Goal: Task Accomplishment & Management: Manage account settings

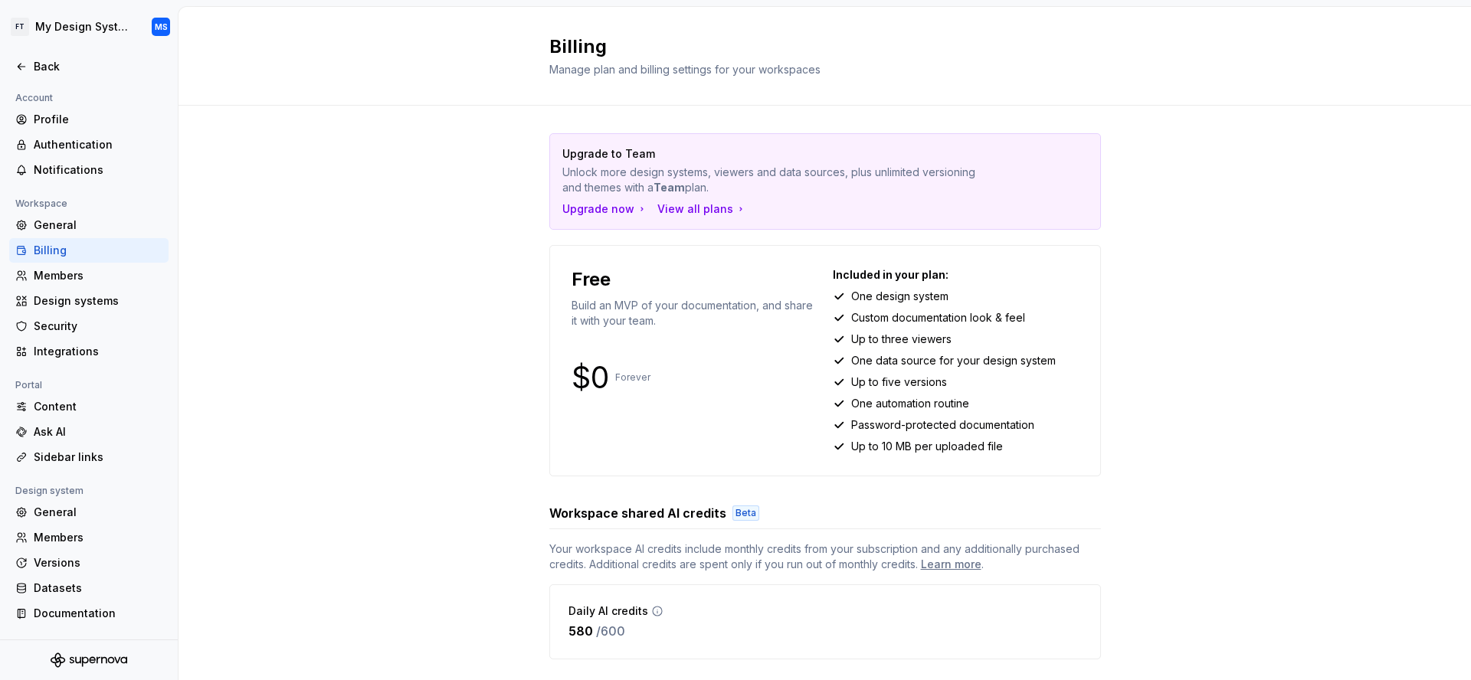
scroll to position [204, 0]
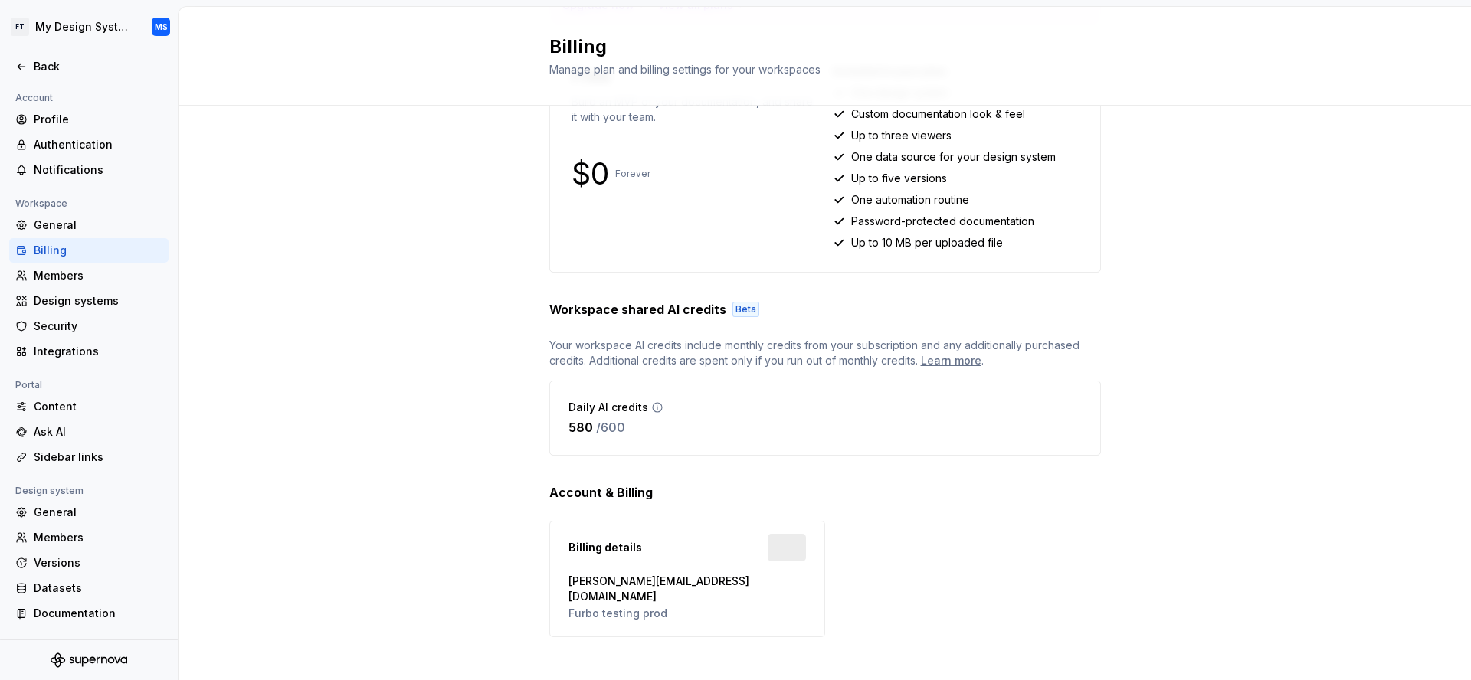
click at [653, 407] on icon at bounding box center [657, 407] width 9 height 9
click at [596, 433] on p "/ 600" at bounding box center [610, 427] width 29 height 18
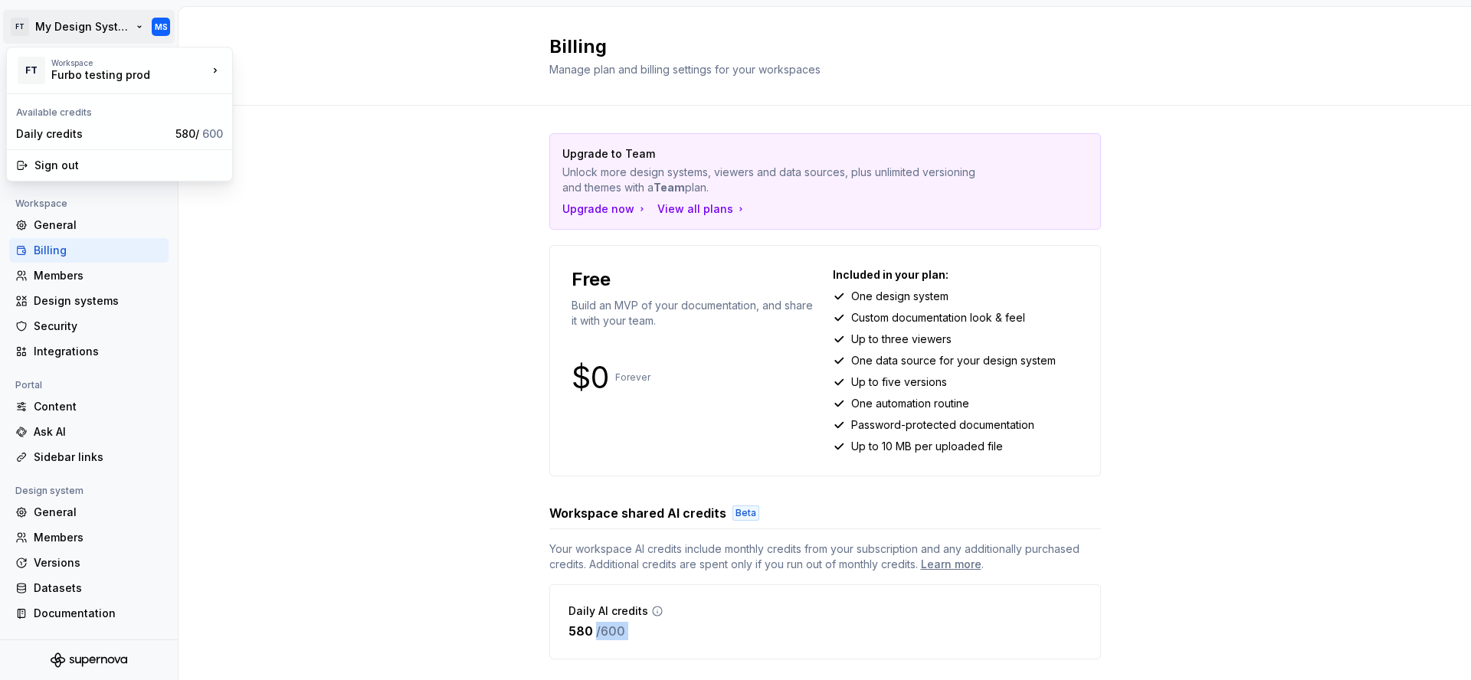
click at [98, 35] on html "FT My Design System MS Back Account Profile Authentication Notifications Worksp…" at bounding box center [735, 340] width 1471 height 680
click at [160, 142] on div "Daily credits 580 / 600" at bounding box center [119, 134] width 219 height 25
click at [94, 15] on html "FT My Design System MS Back Account Profile Authentication Notifications Worksp…" at bounding box center [735, 340] width 1471 height 680
click at [127, 126] on div "Daily credits" at bounding box center [92, 133] width 153 height 15
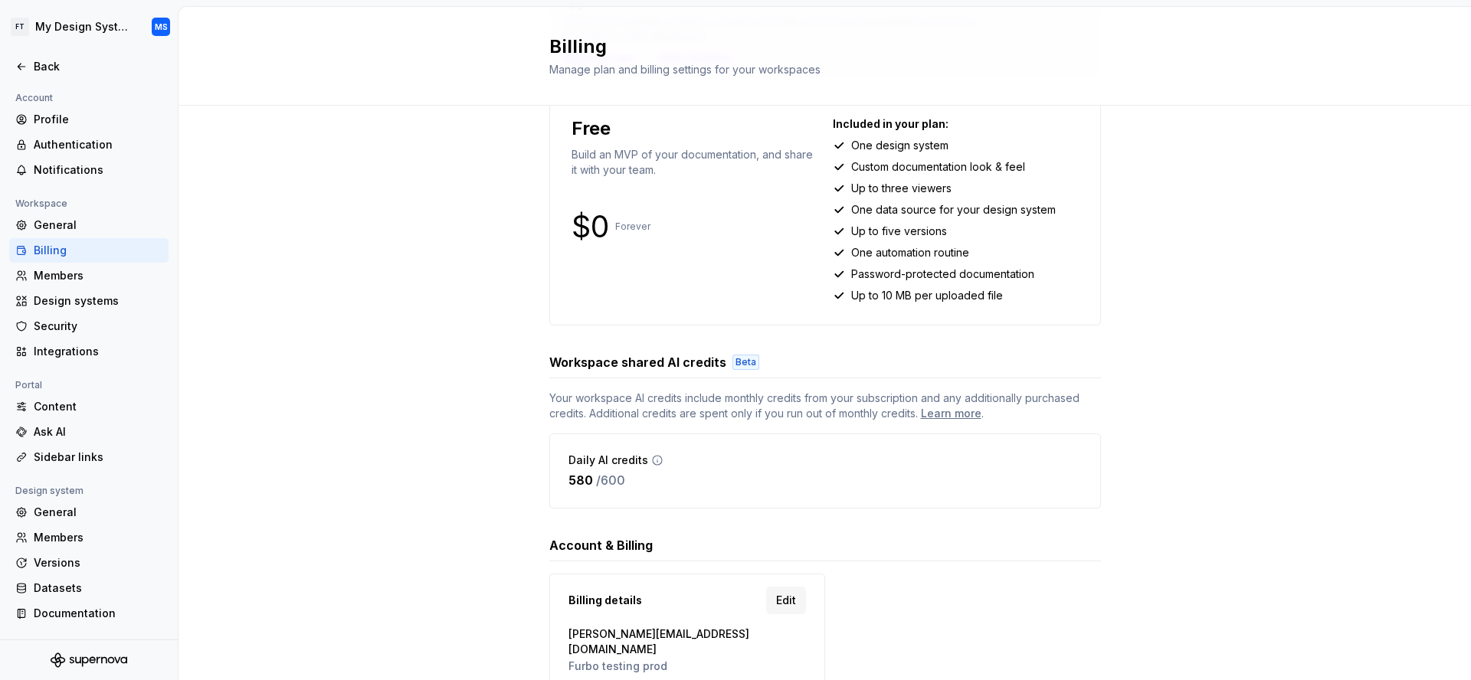
scroll to position [204, 0]
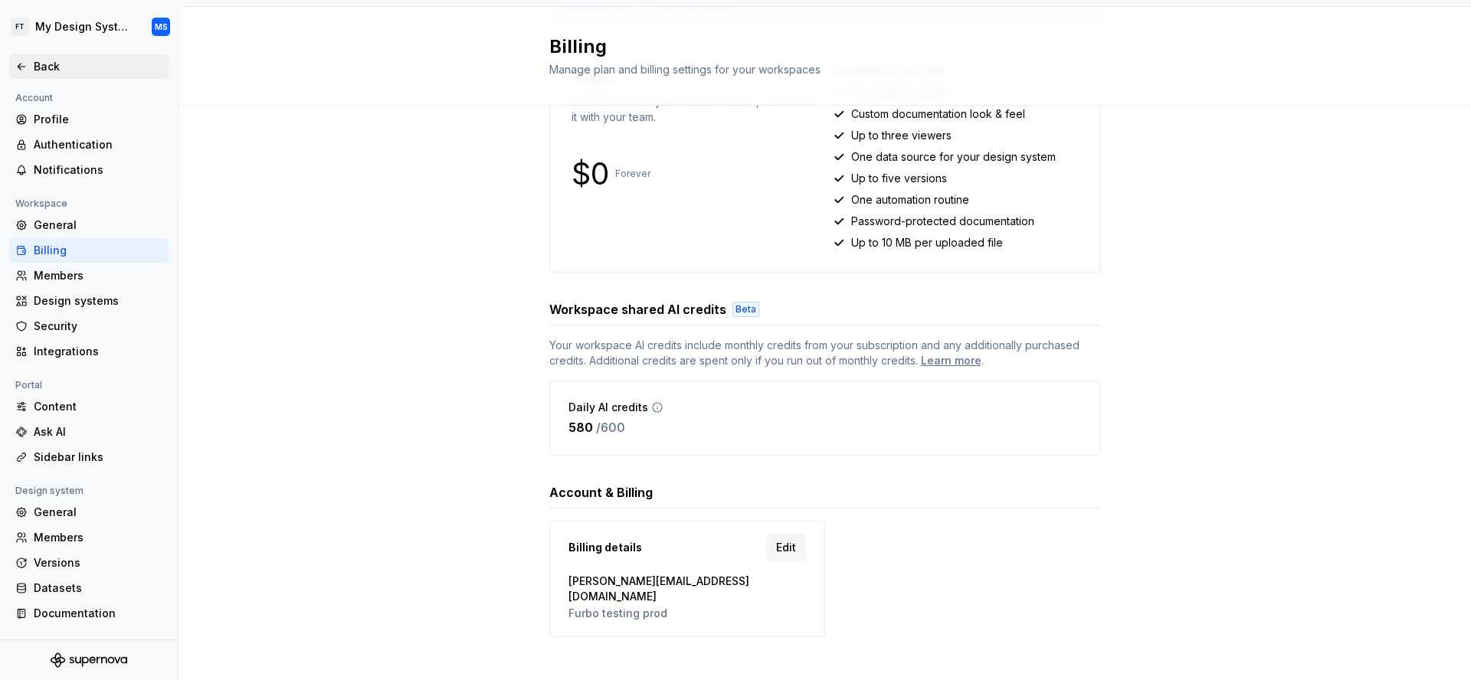
click at [57, 78] on div "Back" at bounding box center [88, 66] width 159 height 25
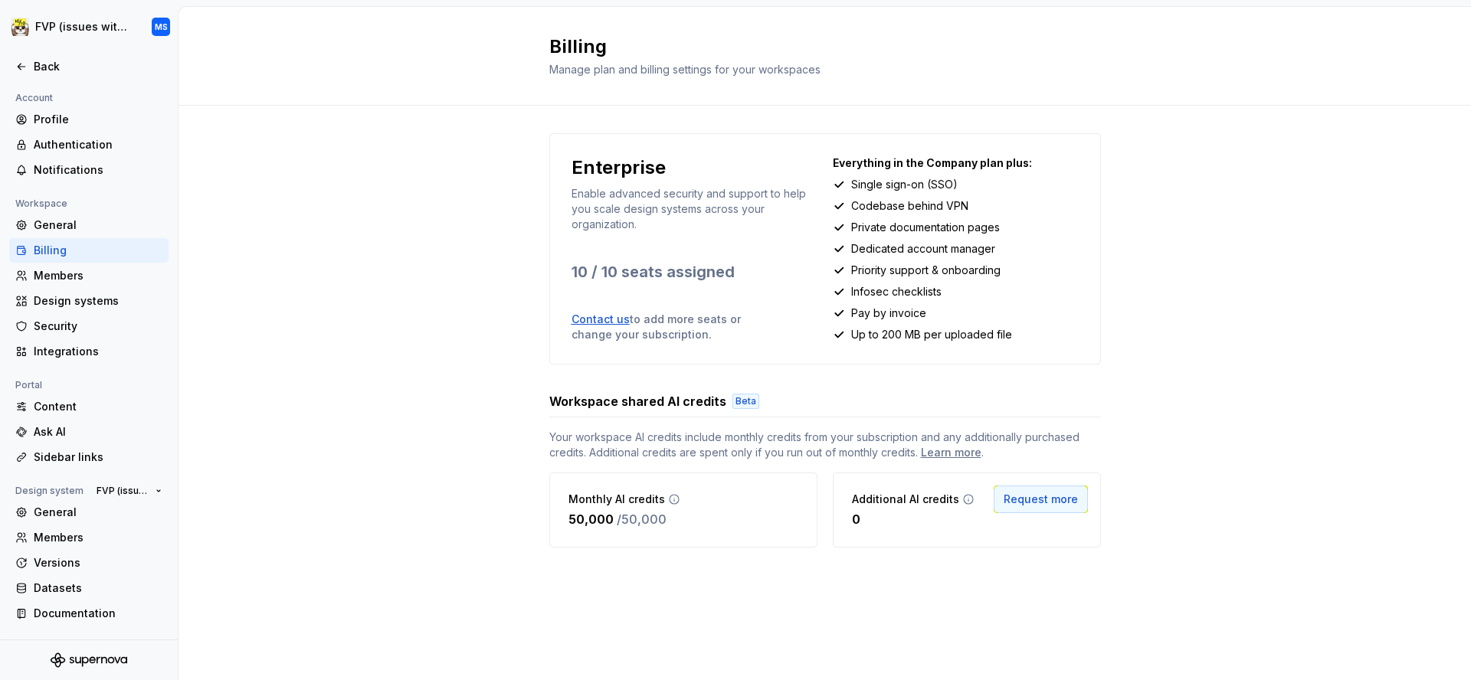
click at [1031, 510] on button "Request more" at bounding box center [1041, 500] width 94 height 28
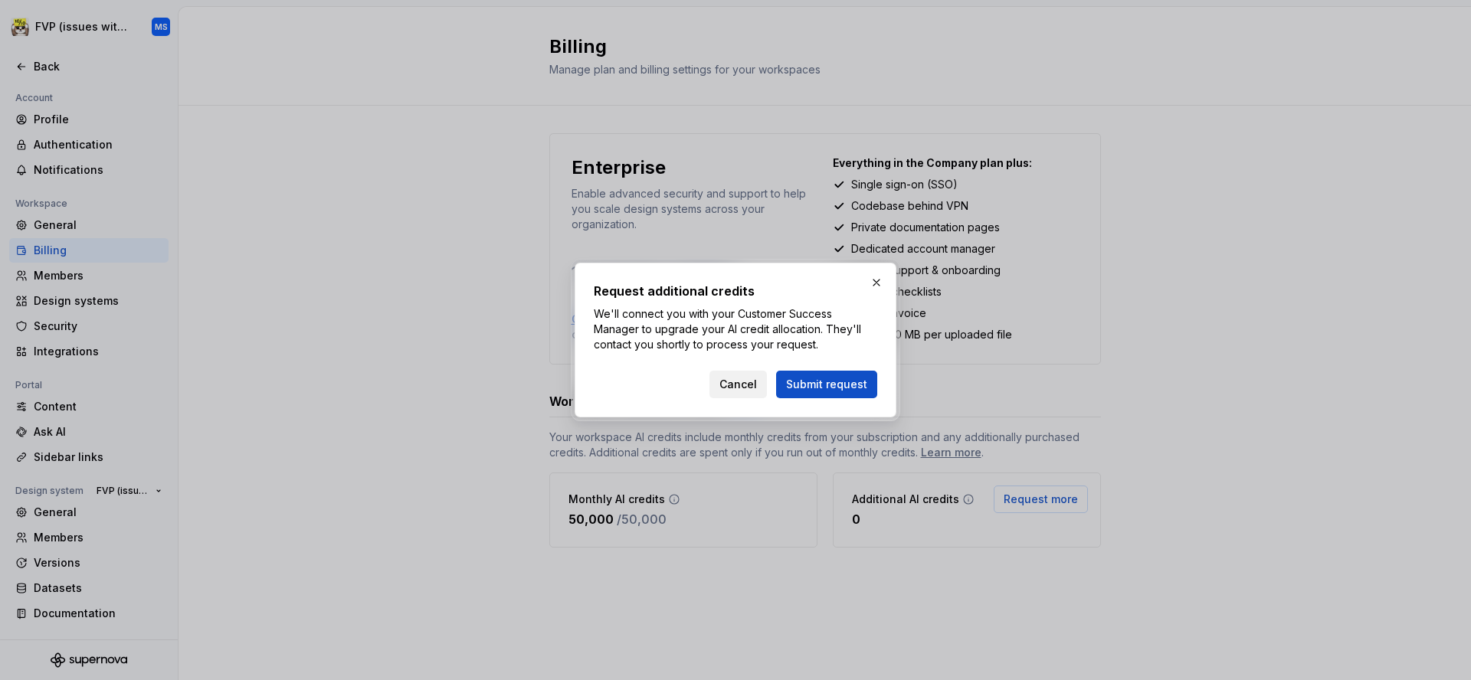
click at [750, 386] on span "Cancel" at bounding box center [738, 384] width 38 height 15
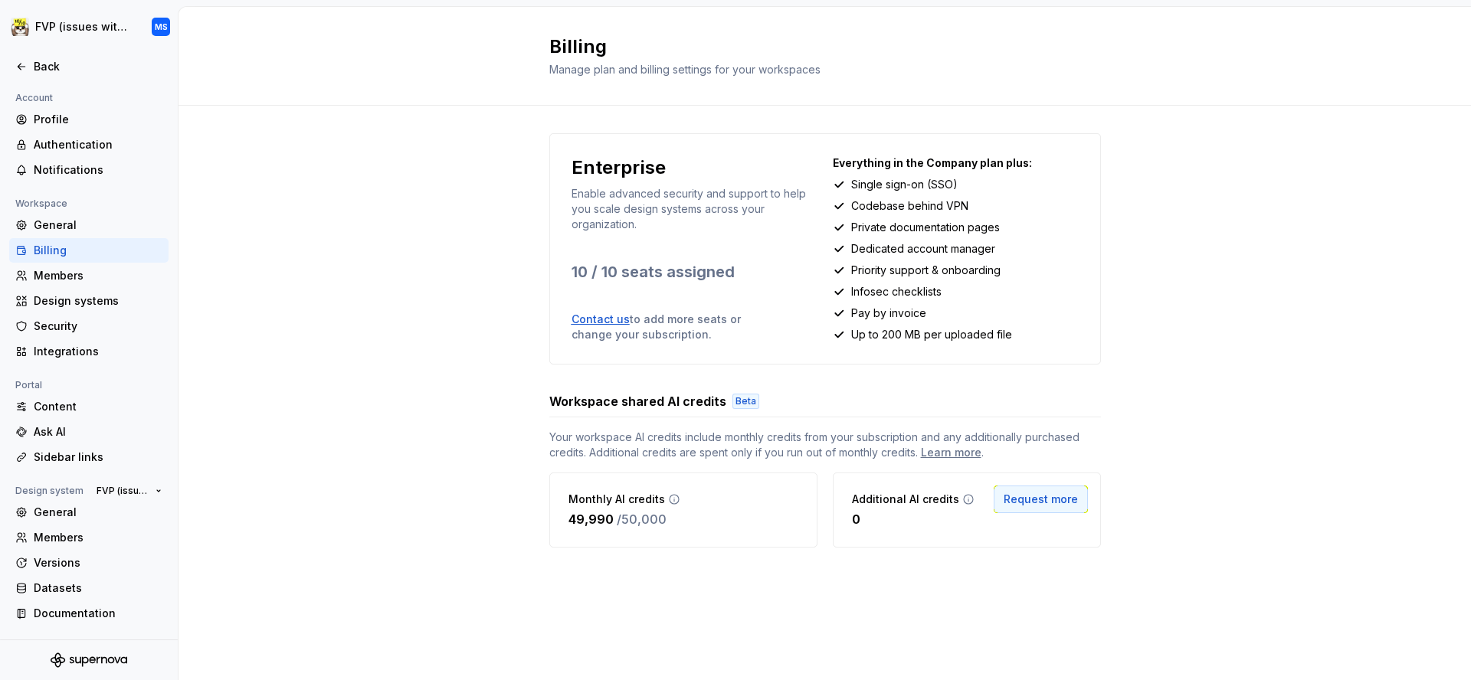
click at [1021, 494] on span "Request more" at bounding box center [1041, 499] width 74 height 15
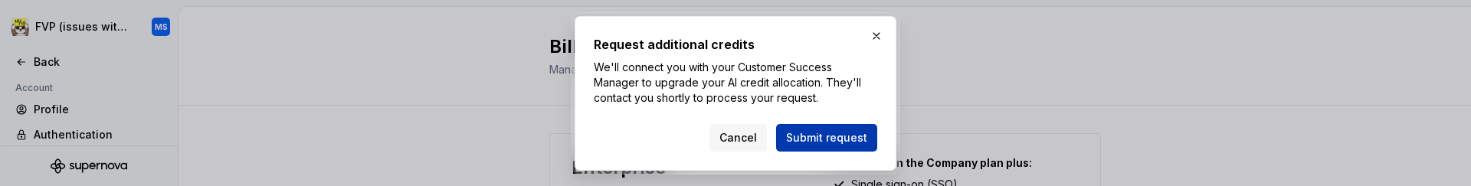
click at [815, 137] on span "Submit request" at bounding box center [826, 137] width 81 height 15
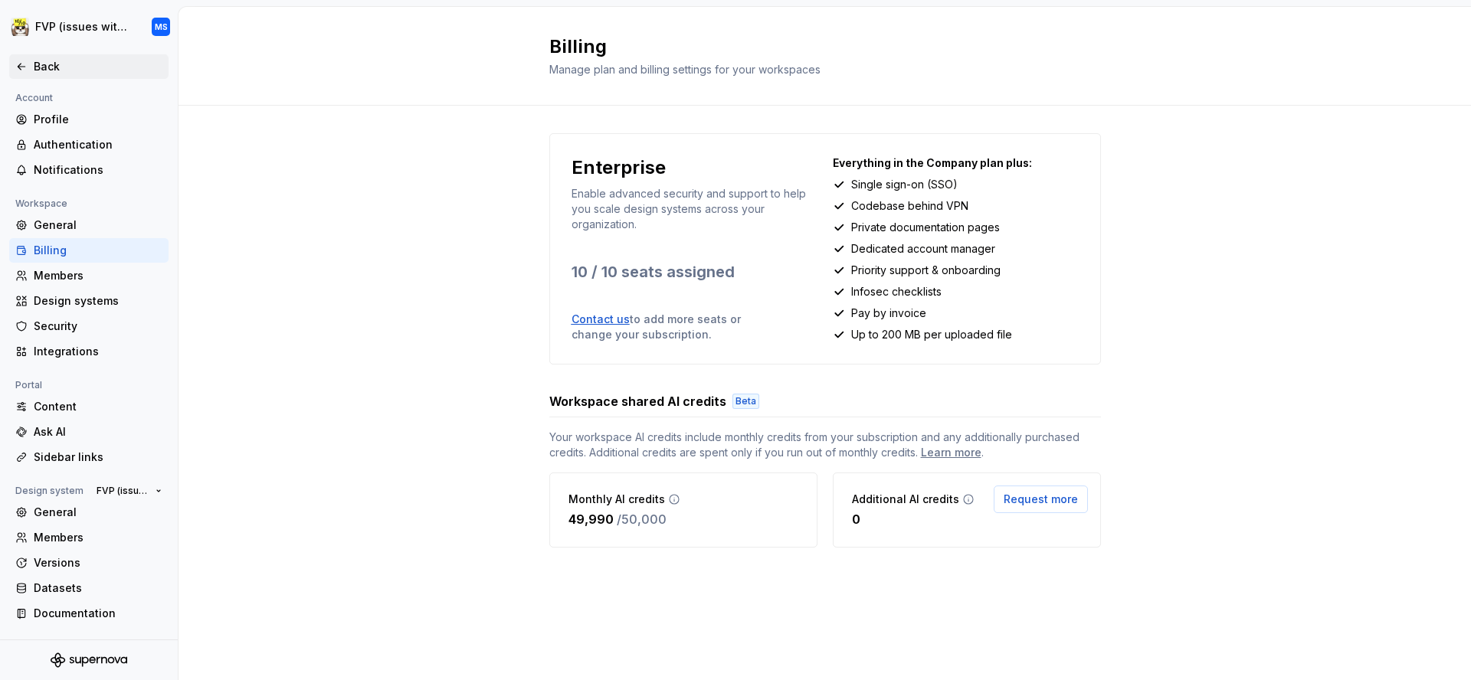
click at [52, 57] on div "Back" at bounding box center [88, 66] width 159 height 25
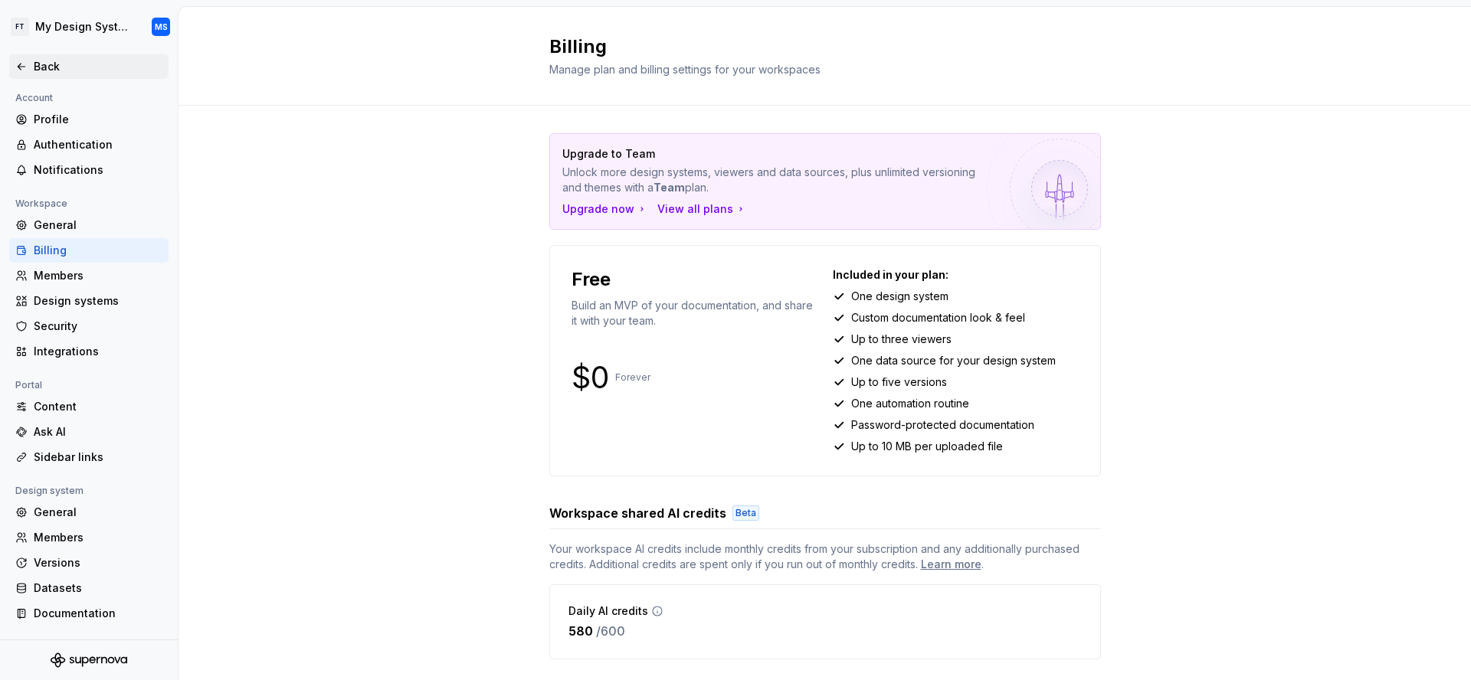
click at [42, 64] on div "Back" at bounding box center [98, 66] width 129 height 15
click at [22, 65] on icon at bounding box center [21, 67] width 12 height 12
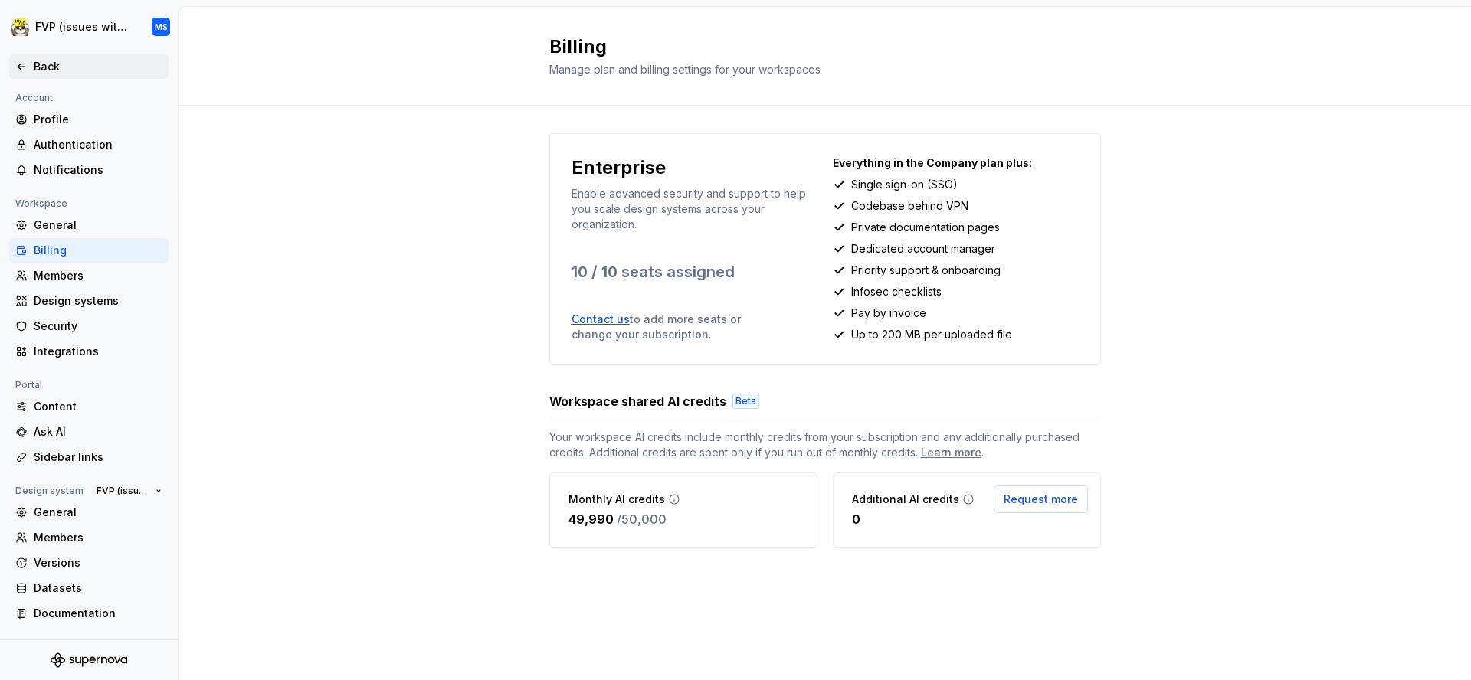
click at [25, 61] on icon at bounding box center [21, 67] width 12 height 12
click at [386, 152] on div "Enterprise Enable advanced security and support to help you scale design system…" at bounding box center [825, 356] width 1293 height 500
click at [52, 67] on div "Back" at bounding box center [98, 66] width 129 height 15
click at [36, 67] on div "Back" at bounding box center [98, 66] width 129 height 15
click at [26, 70] on icon at bounding box center [21, 67] width 12 height 12
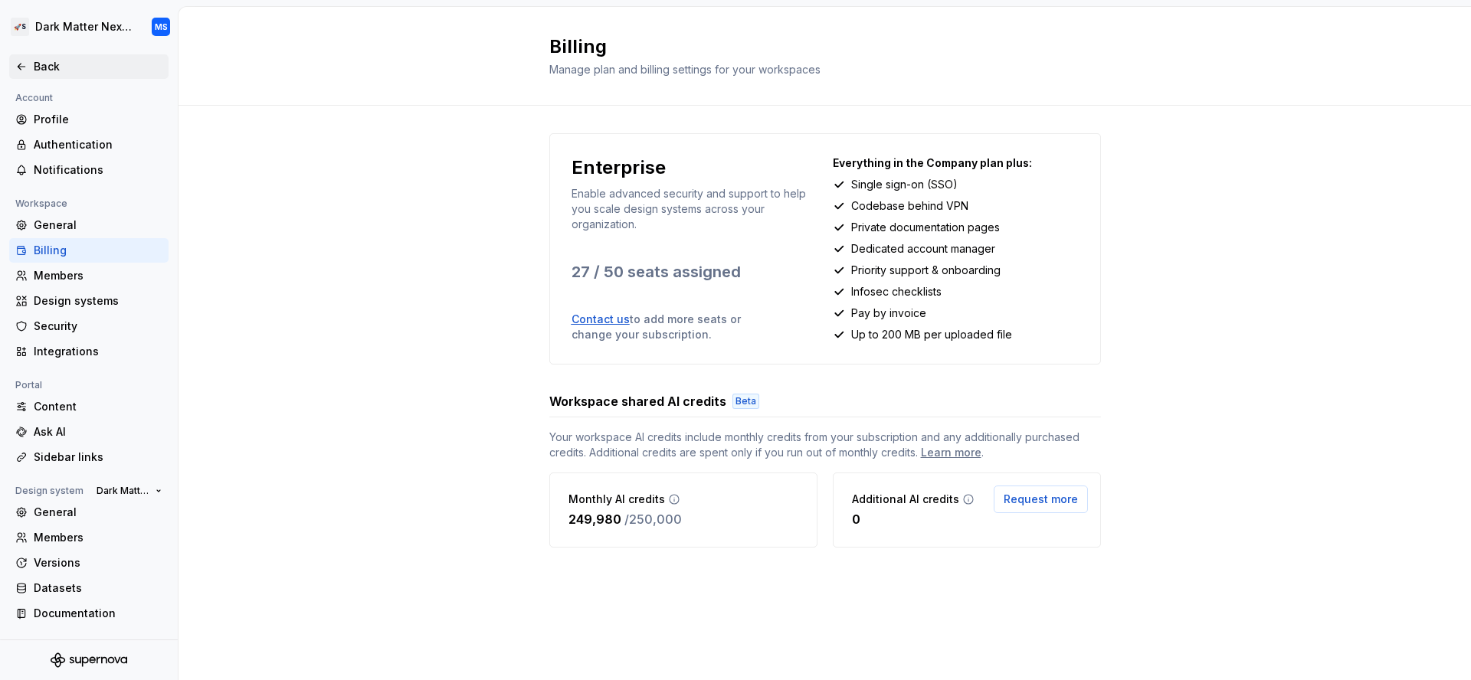
click at [89, 69] on div "Back" at bounding box center [98, 66] width 129 height 15
click at [67, 68] on div "Back" at bounding box center [98, 66] width 129 height 15
click at [411, 160] on div "Enterprise Enable advanced security and support to help you scale design system…" at bounding box center [825, 356] width 1293 height 500
click at [70, 68] on div "Back" at bounding box center [98, 66] width 129 height 15
